Goal: Task Accomplishment & Management: Complete application form

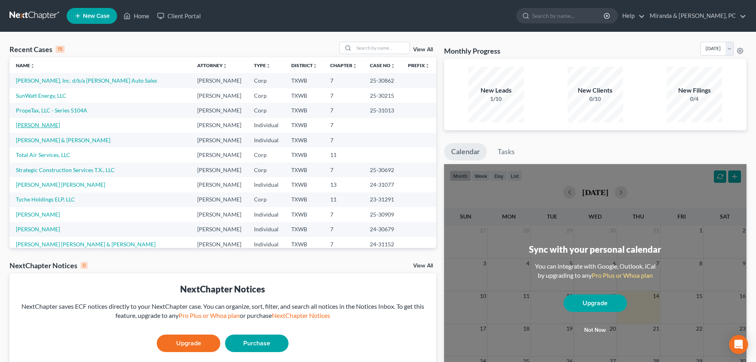
click at [35, 124] on link "[PERSON_NAME]" at bounding box center [38, 125] width 44 height 7
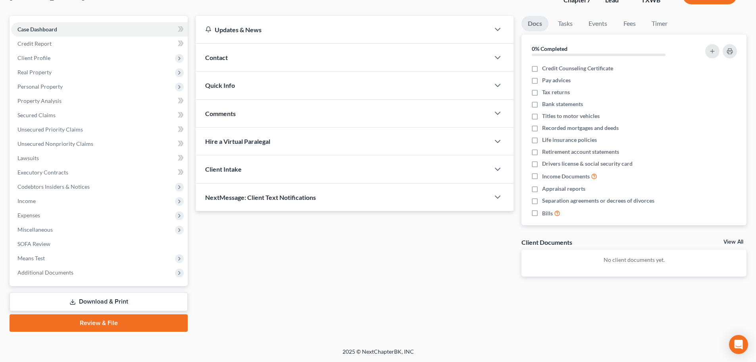
click at [114, 296] on link "Download & Print" at bounding box center [99, 301] width 178 height 19
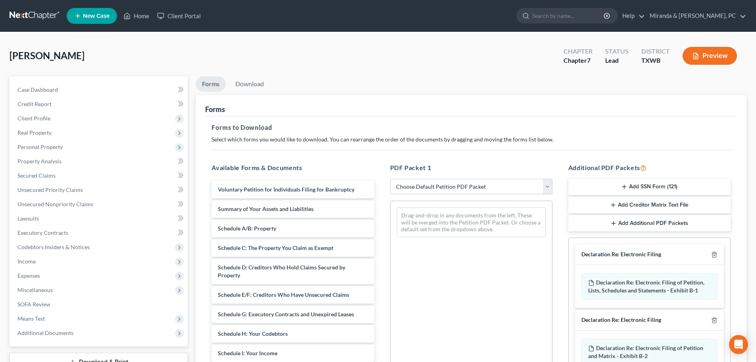
click at [455, 190] on select "Choose Default Petition PDF Packet Complete Bankruptcy Petition (all forms and …" at bounding box center [471, 187] width 162 height 16
select select "0"
click at [390, 179] on select "Choose Default Petition PDF Packet Complete Bankruptcy Petition (all forms and …" at bounding box center [471, 187] width 162 height 16
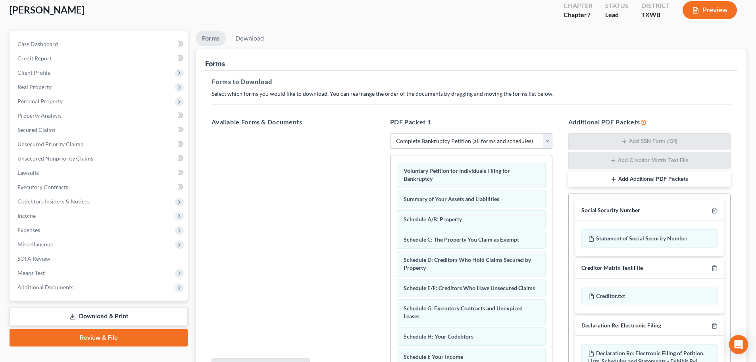
scroll to position [129, 0]
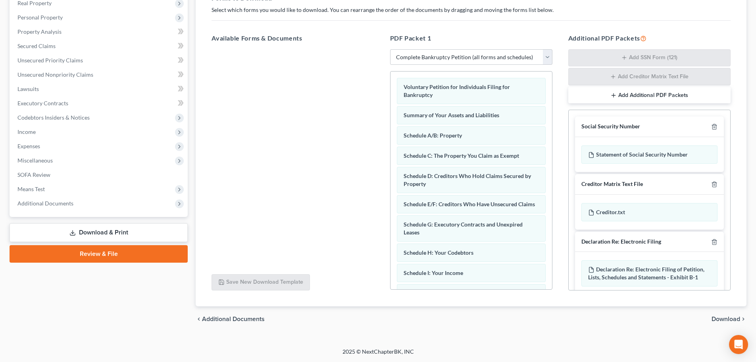
click at [712, 125] on div "Social Security Number" at bounding box center [649, 126] width 149 height 21
click at [712, 126] on icon "button" at bounding box center [715, 127] width 6 height 6
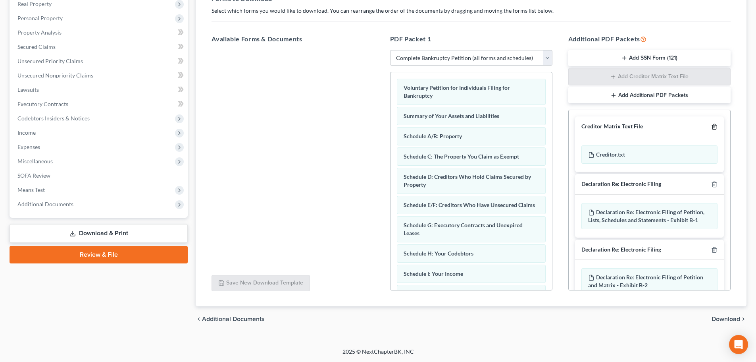
click at [712, 126] on icon "button" at bounding box center [715, 127] width 6 height 6
click at [709, 180] on div at bounding box center [713, 184] width 10 height 8
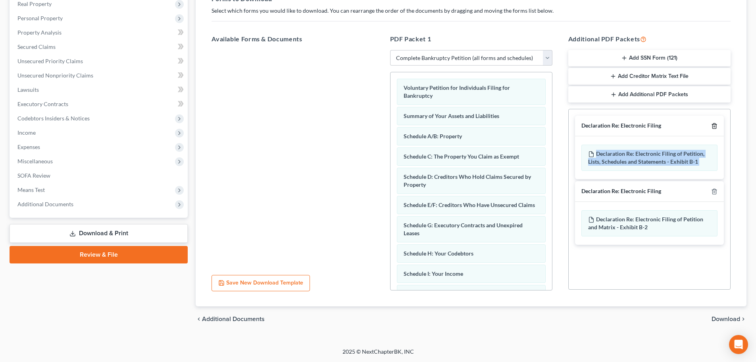
click at [715, 124] on polyline "button" at bounding box center [714, 124] width 5 height 0
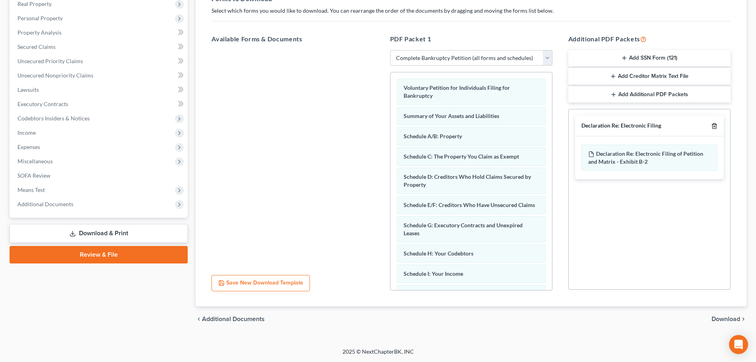
click at [715, 124] on polyline "button" at bounding box center [714, 124] width 5 height 0
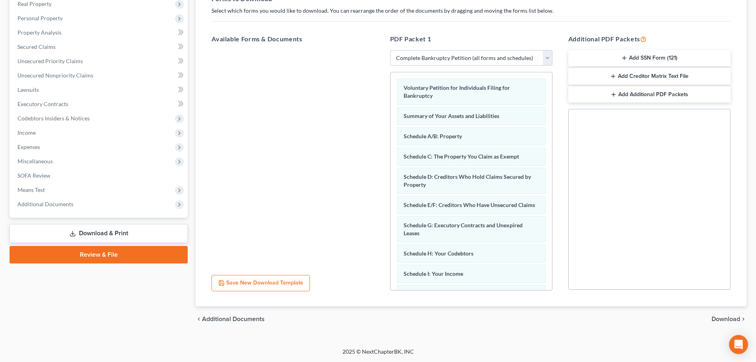
click at [723, 320] on span "Download" at bounding box center [726, 319] width 29 height 6
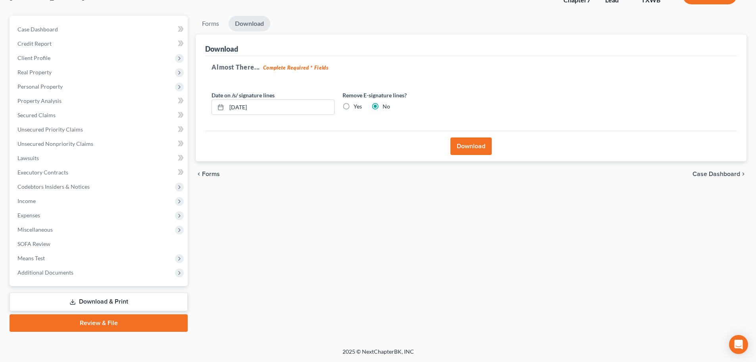
scroll to position [60, 0]
click at [480, 151] on button "Download" at bounding box center [471, 145] width 41 height 17
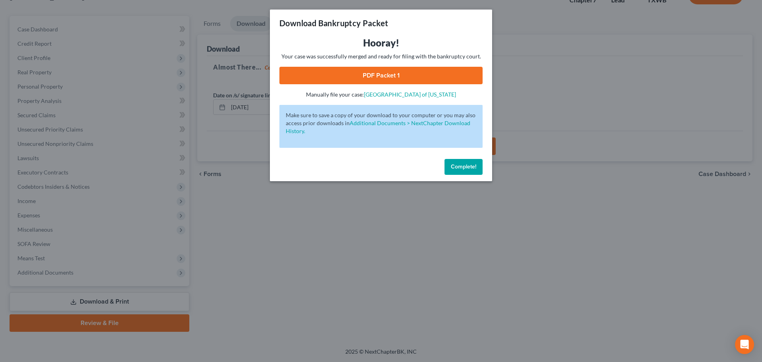
click at [371, 73] on link "PDF Packet 1" at bounding box center [381, 75] width 203 height 17
click at [465, 167] on span "Complete!" at bounding box center [463, 166] width 25 height 7
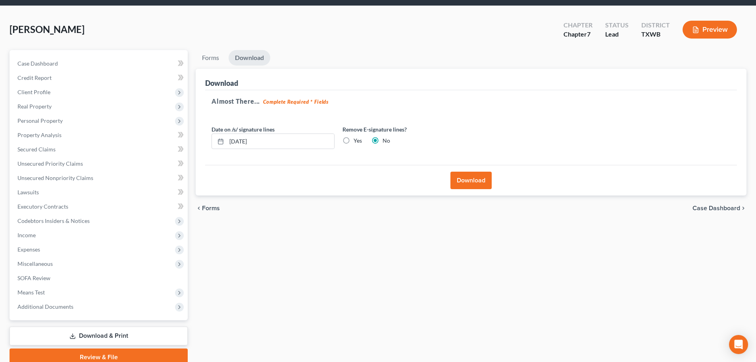
scroll to position [0, 0]
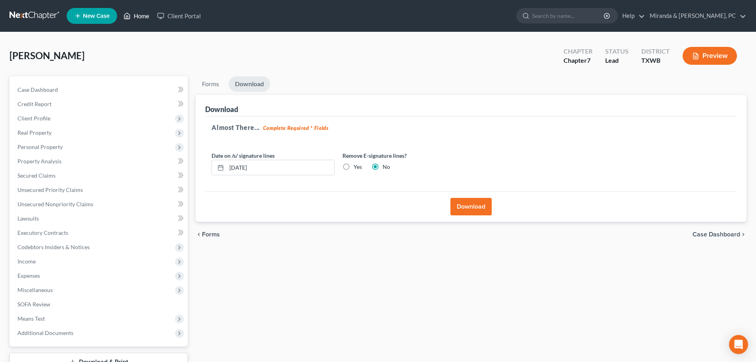
click at [137, 15] on link "Home" at bounding box center [137, 16] width 34 height 14
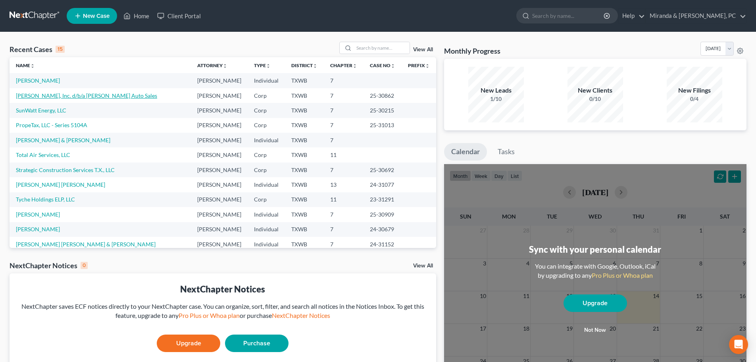
click at [29, 96] on link "[PERSON_NAME], Inc. d/b/a [PERSON_NAME] Auto Sales" at bounding box center [86, 95] width 141 height 7
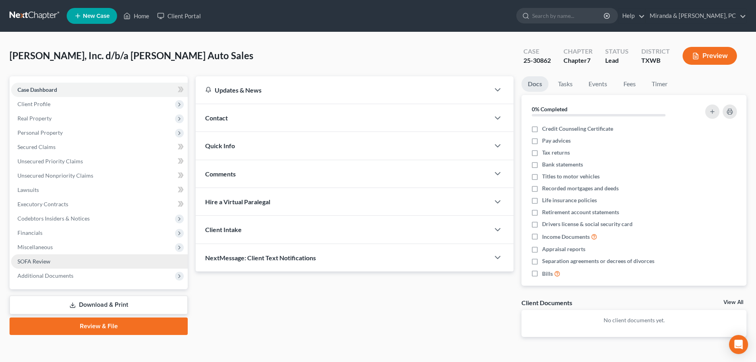
click at [40, 261] on span "SOFA Review" at bounding box center [33, 261] width 33 height 7
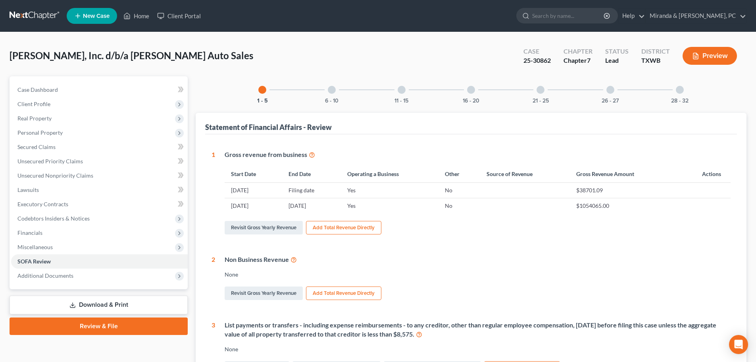
click at [402, 90] on div at bounding box center [402, 90] width 8 height 8
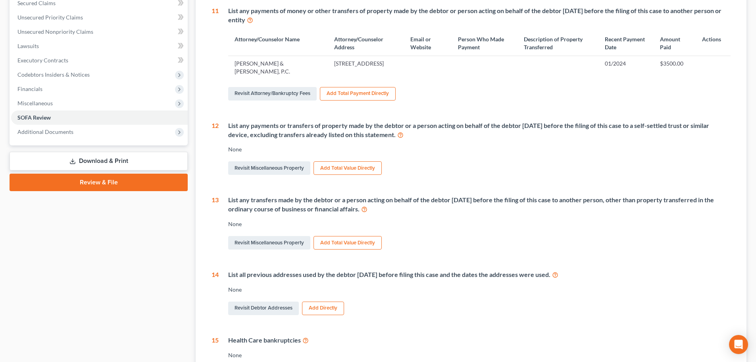
scroll to position [159, 0]
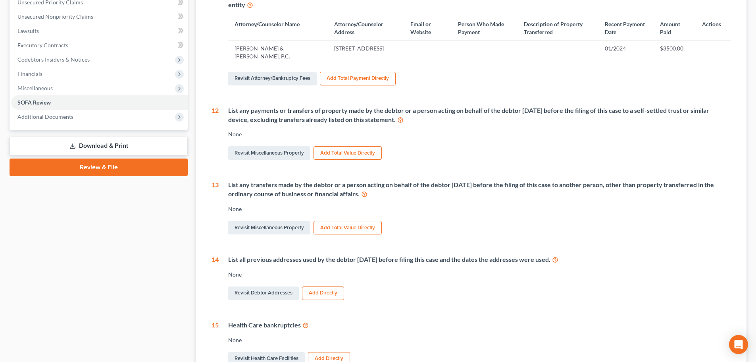
click at [360, 228] on button "Add Total Value Directly" at bounding box center [348, 228] width 68 height 14
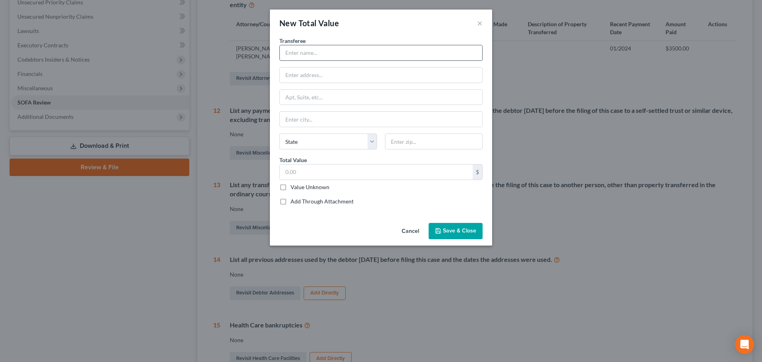
click at [308, 55] on input "text" at bounding box center [381, 52] width 203 height 15
type input "See Attached Exhibit A"
click at [303, 187] on label "Value Unknown" at bounding box center [310, 187] width 39 height 8
click at [299, 187] on input "Value Unknown" at bounding box center [296, 185] width 5 height 5
checkbox input "true"
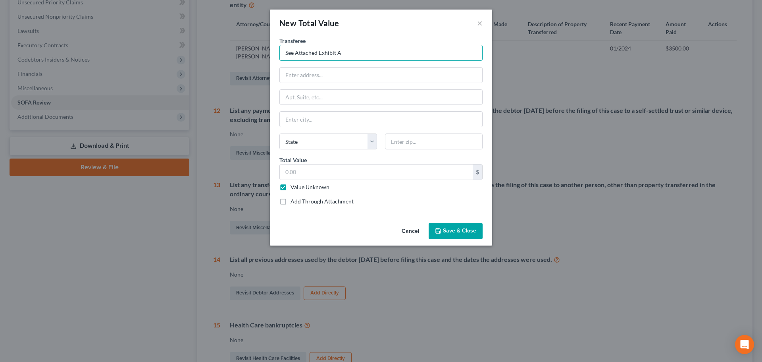
type input "0.00"
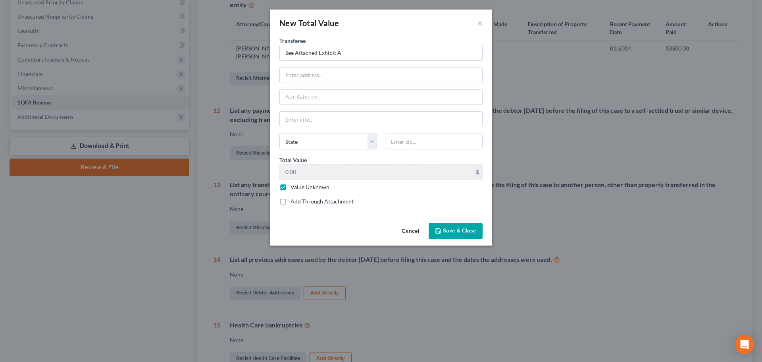
click at [461, 228] on span "Save & Close" at bounding box center [459, 231] width 33 height 7
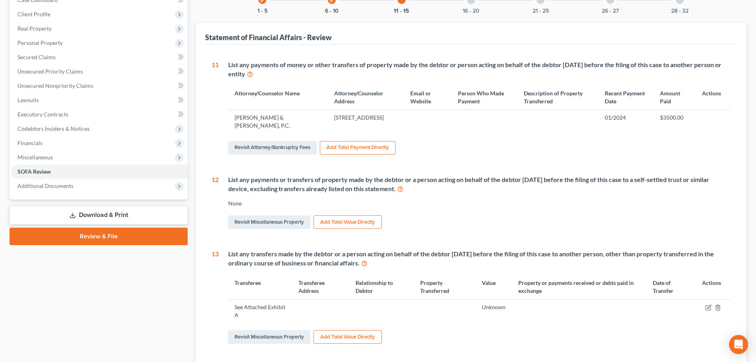
click at [112, 216] on link "Download & Print" at bounding box center [99, 215] width 178 height 19
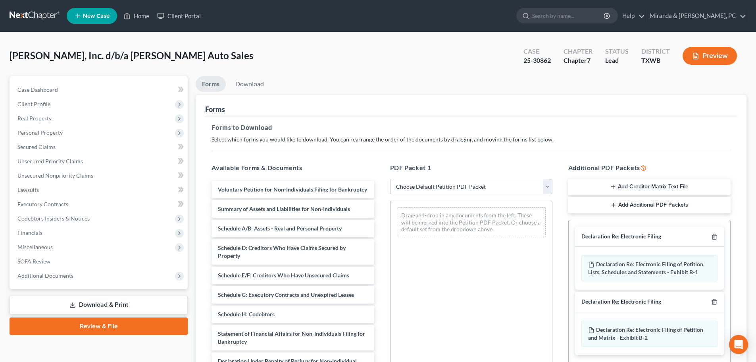
click at [445, 179] on select "Choose Default Petition PDF Packet Complete Bankruptcy Petition (all forms and …" at bounding box center [471, 187] width 162 height 16
select select "0"
click at [390, 179] on select "Choose Default Petition PDF Packet Complete Bankruptcy Petition (all forms and …" at bounding box center [471, 187] width 162 height 16
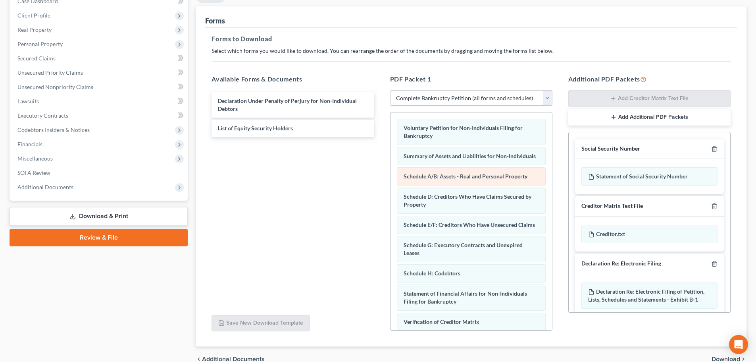
scroll to position [119, 0]
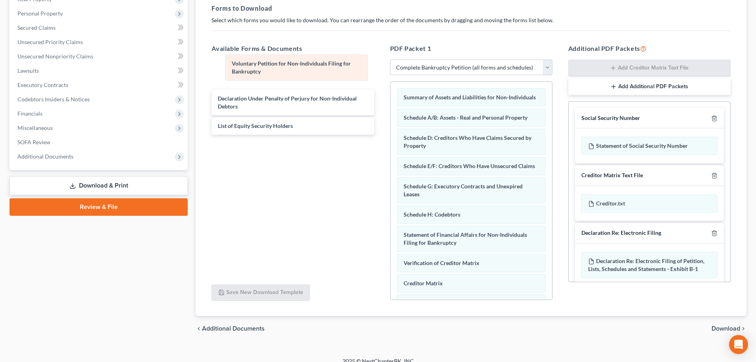
drag, startPoint x: 459, startPoint y: 100, endPoint x: 287, endPoint y: 66, distance: 175.2
click at [391, 82] on div "Voluntary Petition for Non-Individuals Filing for Bankruptcy Voluntary Petition…" at bounding box center [472, 216] width 162 height 269
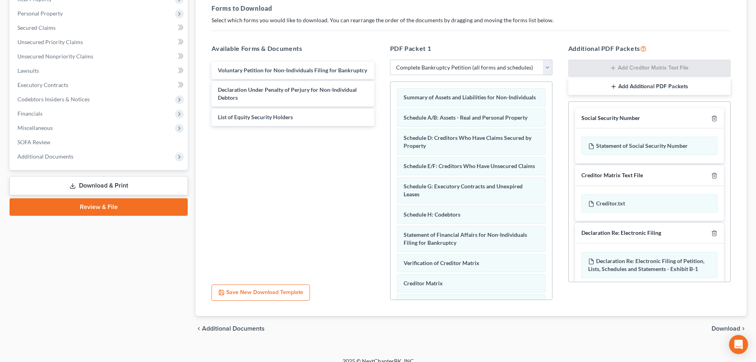
click at [712, 116] on div "Social Security Number" at bounding box center [649, 118] width 149 height 21
click at [712, 117] on polyline "button" at bounding box center [714, 117] width 5 height 0
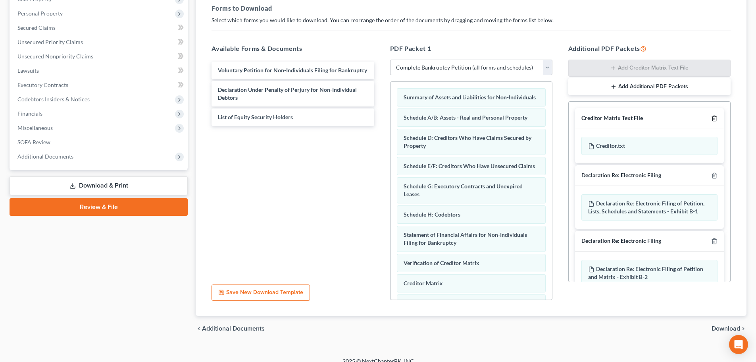
click at [712, 117] on polyline "button" at bounding box center [714, 117] width 5 height 0
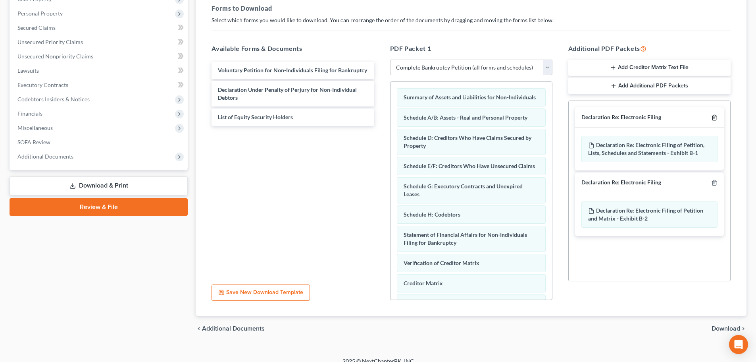
click at [716, 115] on icon "button" at bounding box center [715, 117] width 4 height 5
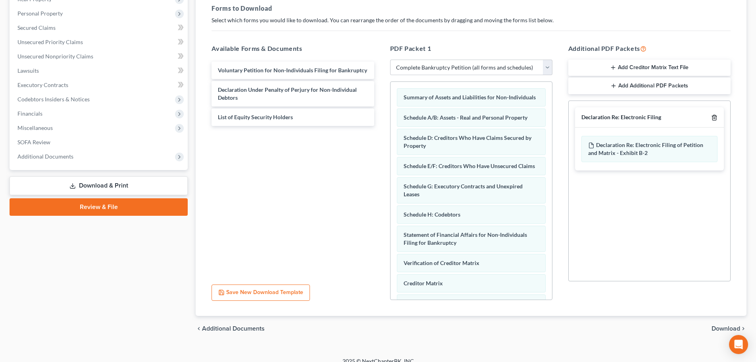
click at [716, 115] on icon "button" at bounding box center [715, 117] width 4 height 5
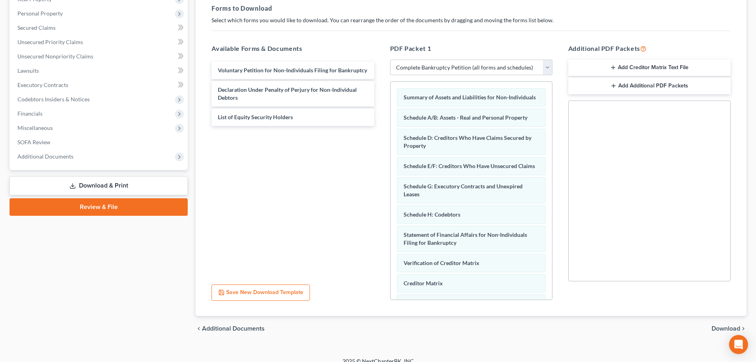
click at [718, 330] on span "Download" at bounding box center [726, 328] width 29 height 6
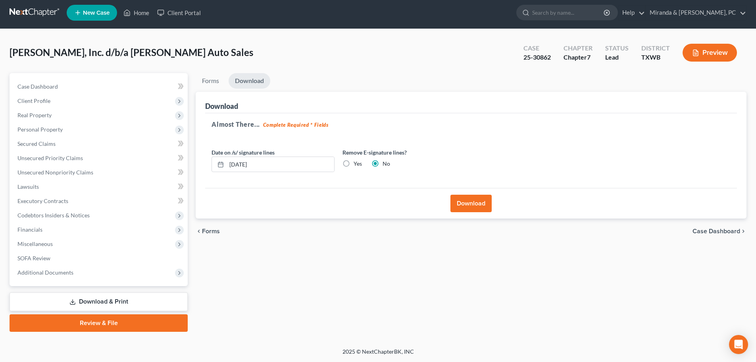
scroll to position [3, 0]
click at [458, 202] on button "Download" at bounding box center [471, 203] width 41 height 17
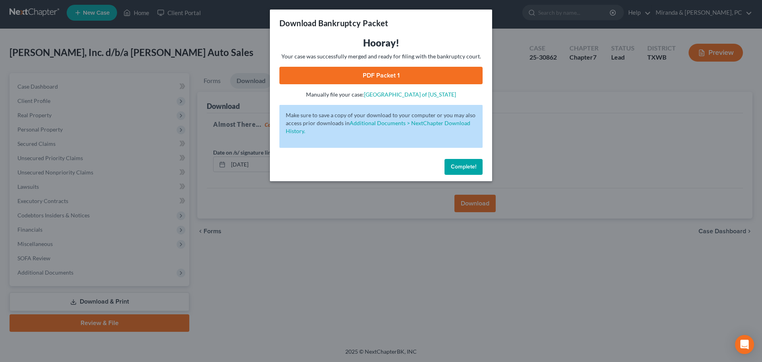
click at [374, 77] on link "PDF Packet 1" at bounding box center [381, 75] width 203 height 17
click at [475, 161] on button "Complete!" at bounding box center [464, 167] width 38 height 16
